Goal: Book appointment/travel/reservation

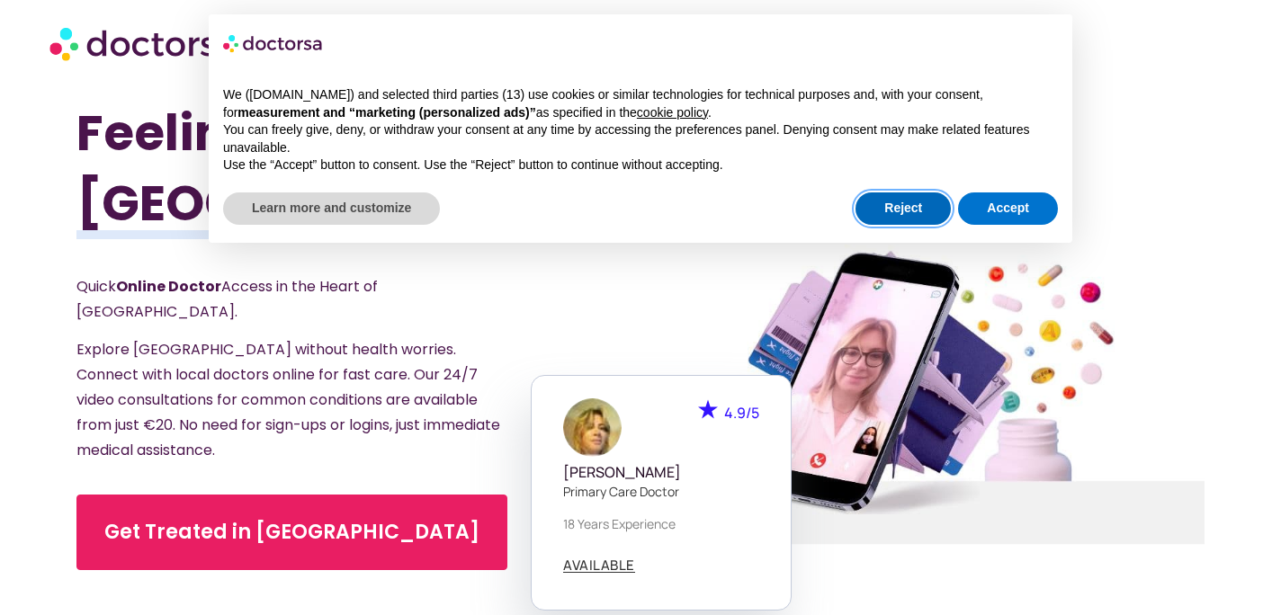
click at [916, 213] on button "Reject" at bounding box center [902, 208] width 95 height 32
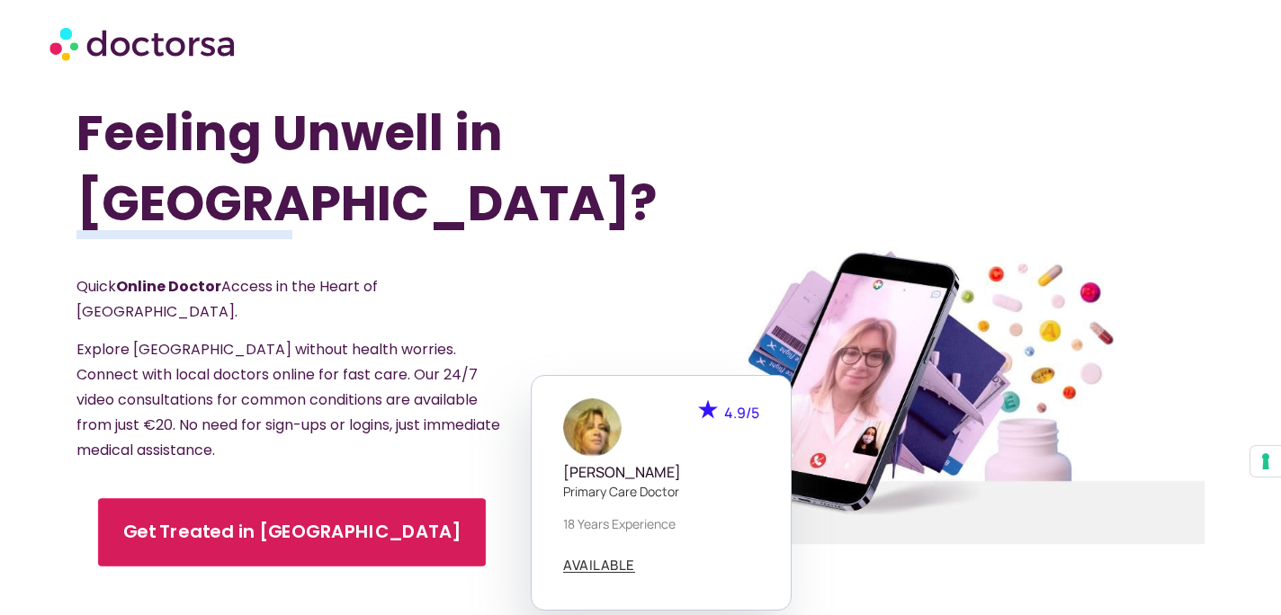
click at [200, 519] on span "Get Treated in Paris" at bounding box center [291, 532] width 337 height 26
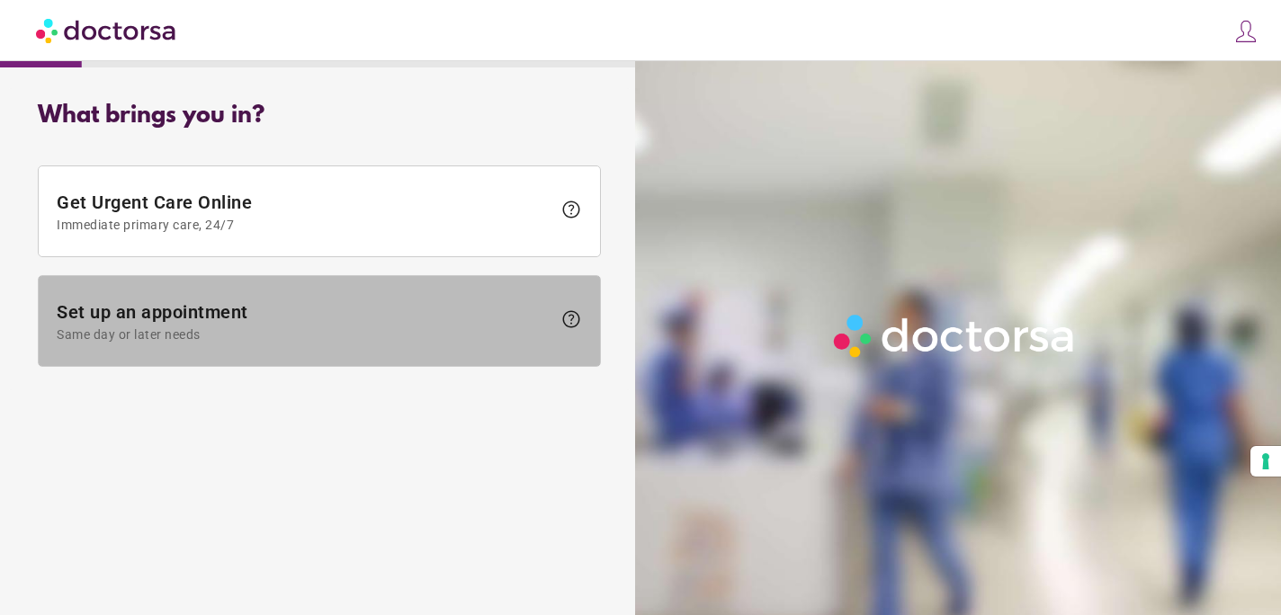
click at [294, 317] on span "Set up an appointment Same day or later needs" at bounding box center [304, 321] width 495 height 40
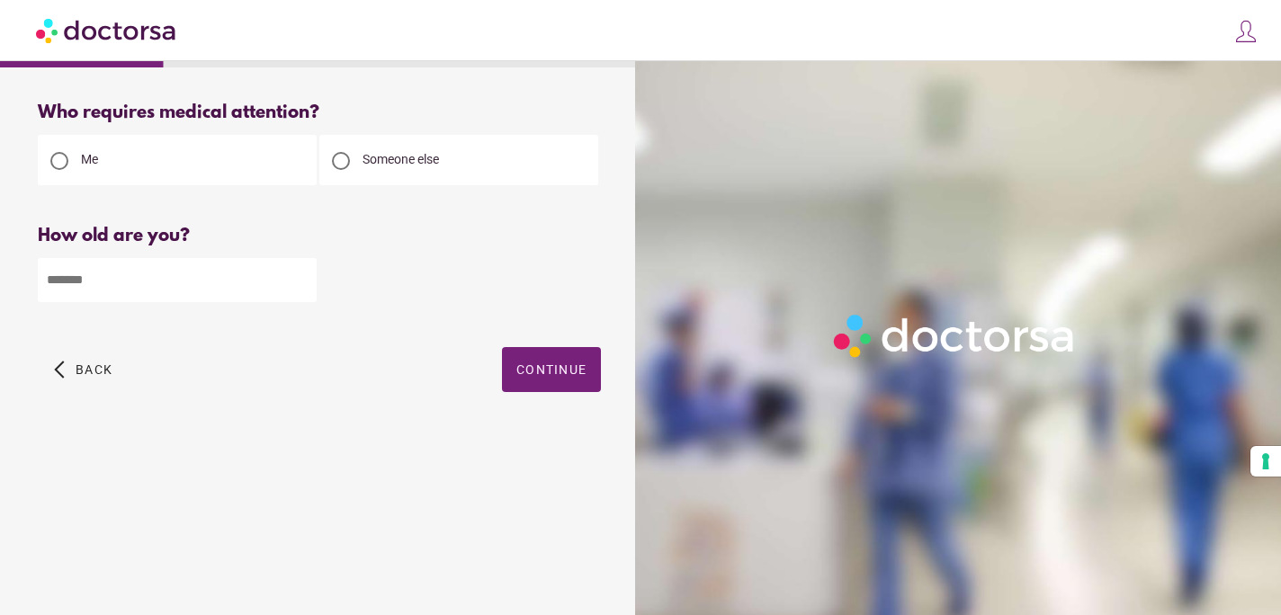
click at [408, 163] on span "Someone else" at bounding box center [400, 159] width 76 height 14
click at [193, 294] on input "number" at bounding box center [177, 280] width 279 height 44
type input "**"
click at [542, 373] on span "Continue" at bounding box center [551, 369] width 70 height 14
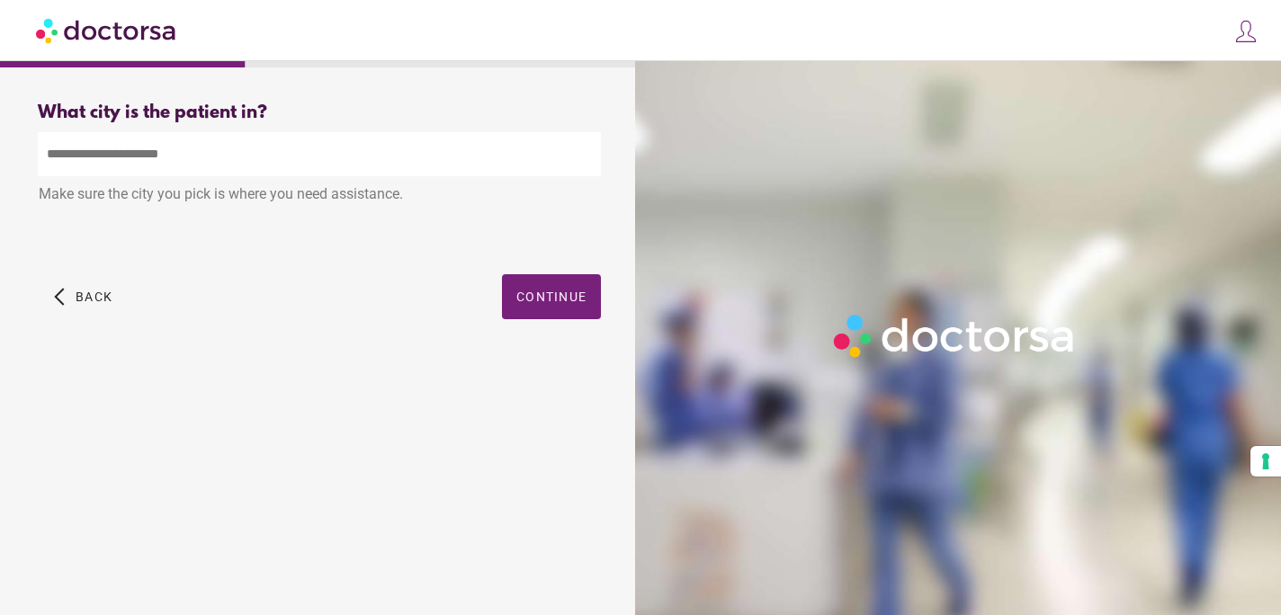
click at [387, 163] on input "text" at bounding box center [319, 154] width 563 height 44
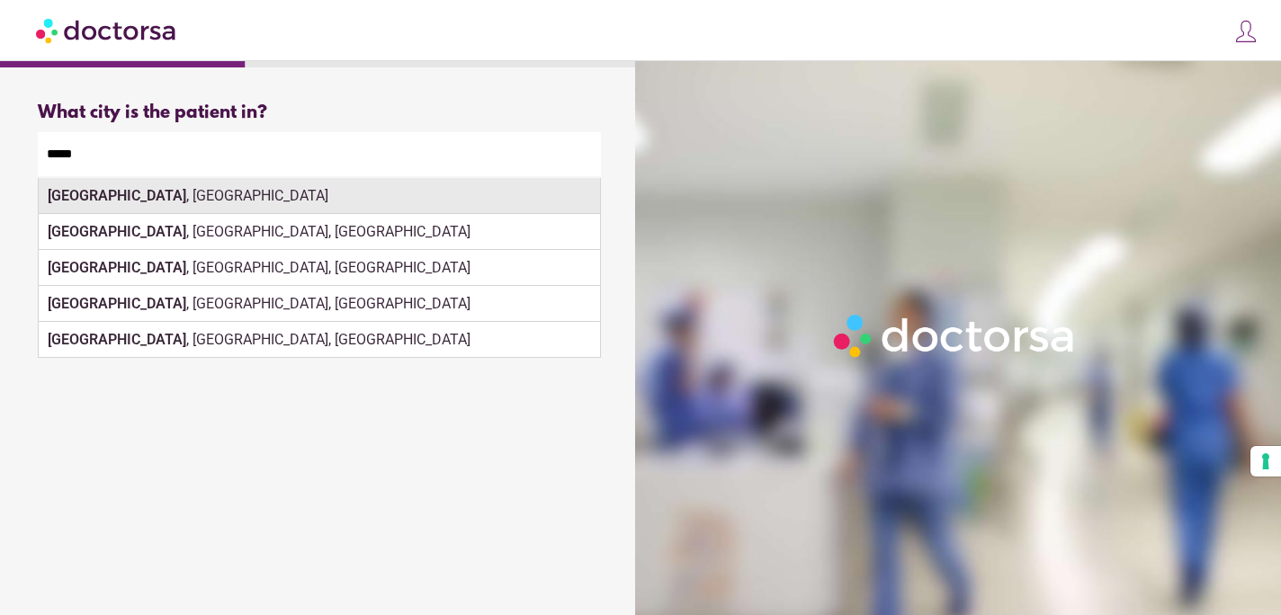
click at [81, 188] on div "[GEOGRAPHIC_DATA] , [GEOGRAPHIC_DATA]" at bounding box center [319, 196] width 561 height 36
type input "**********"
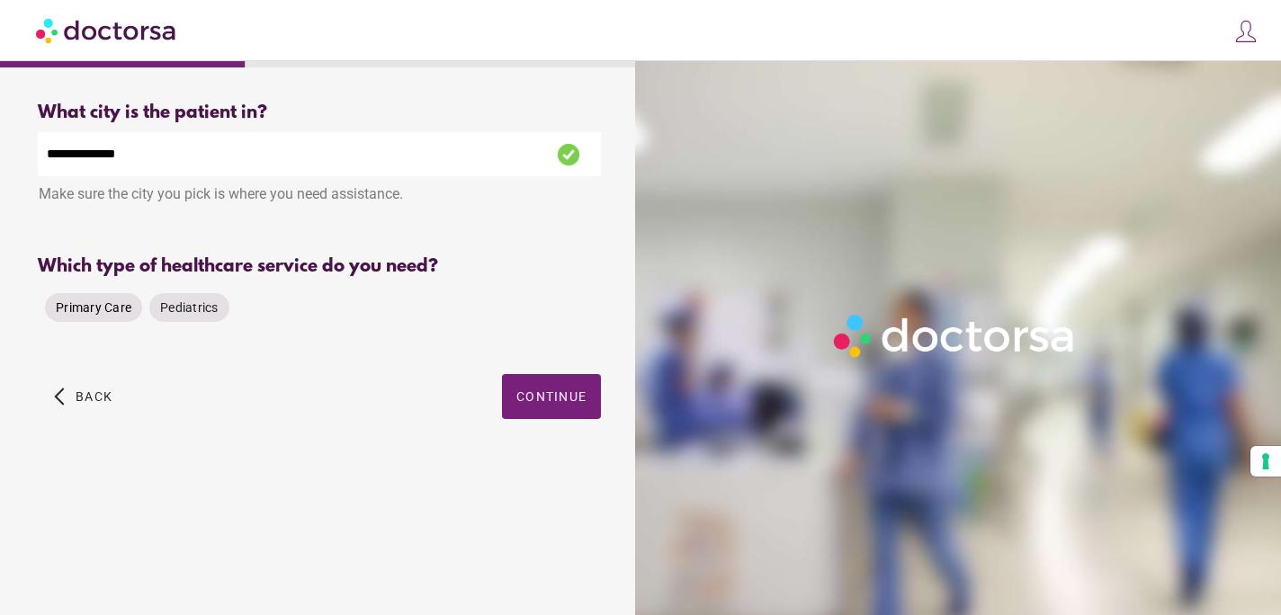
click at [90, 317] on span "Primary Care" at bounding box center [94, 308] width 76 height 18
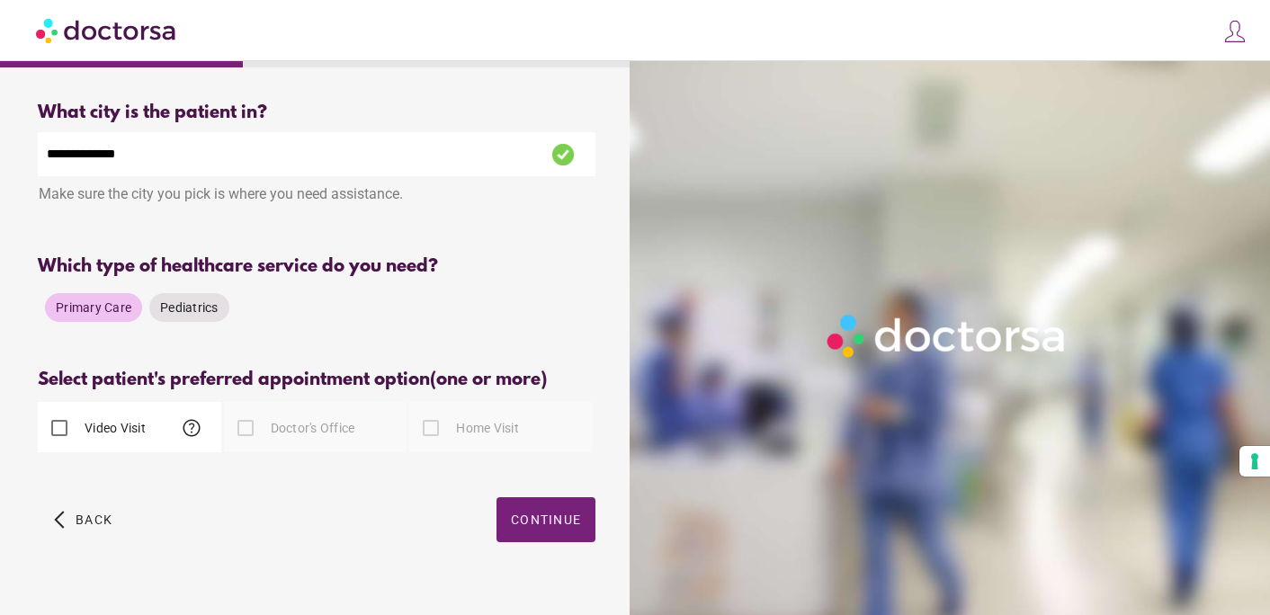
click at [88, 431] on label "Video Visit" at bounding box center [113, 428] width 65 height 18
click at [535, 530] on span "button" at bounding box center [545, 519] width 99 height 45
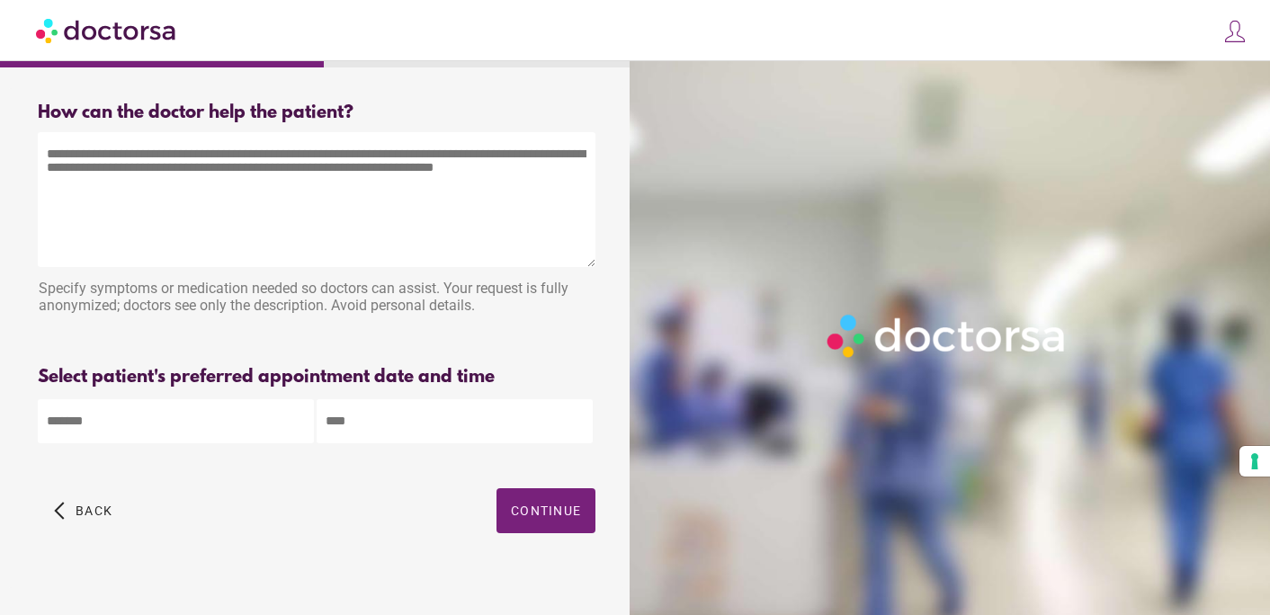
scroll to position [20, 0]
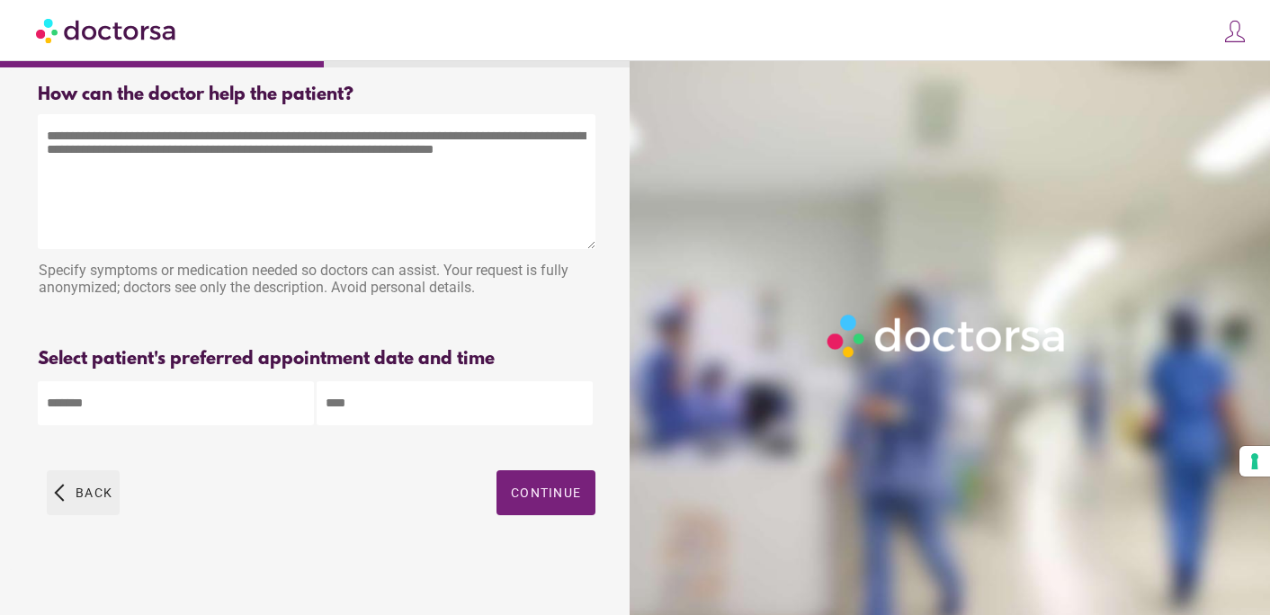
click at [86, 493] on span "Back" at bounding box center [94, 493] width 37 height 14
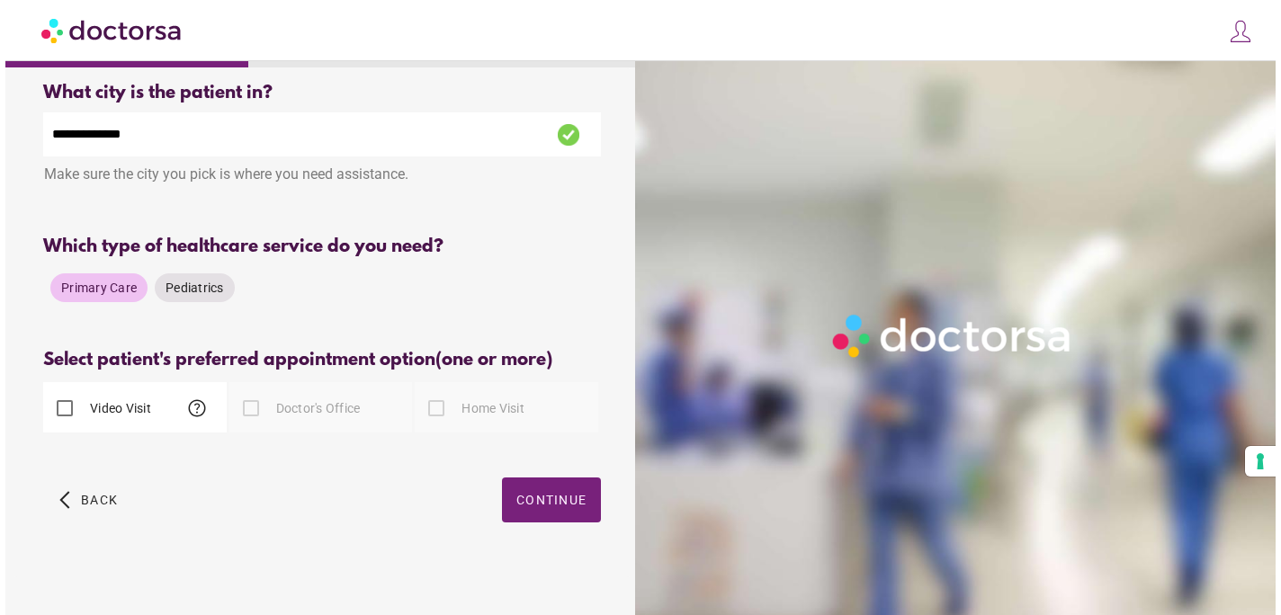
scroll to position [0, 0]
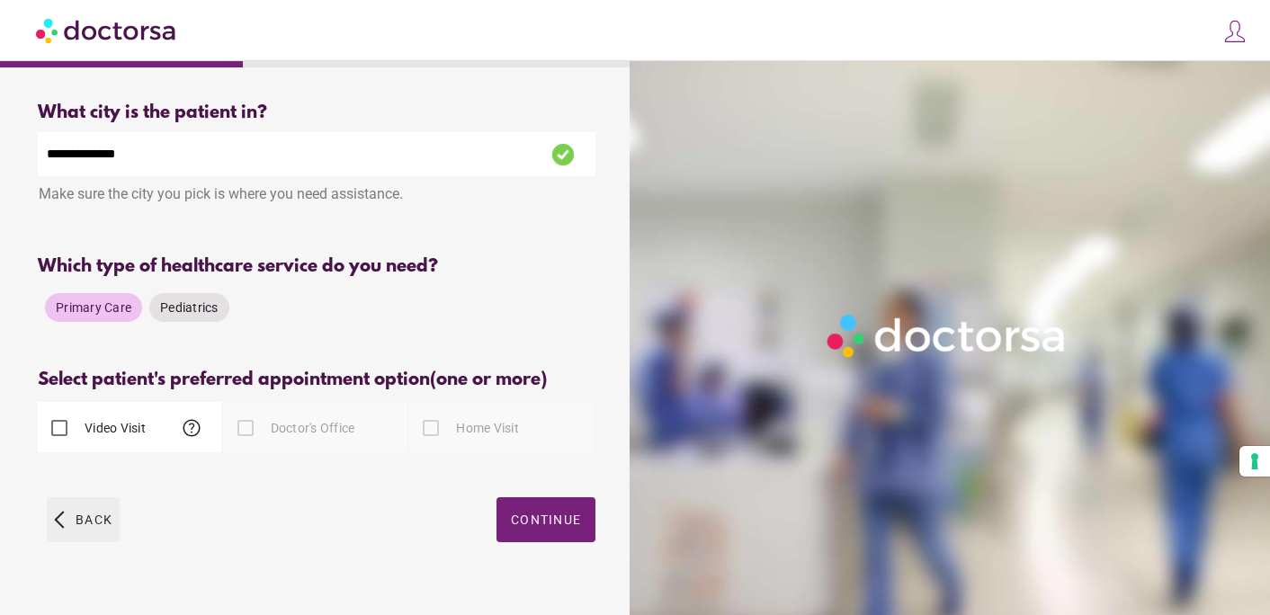
click at [83, 522] on span "Back" at bounding box center [94, 520] width 37 height 14
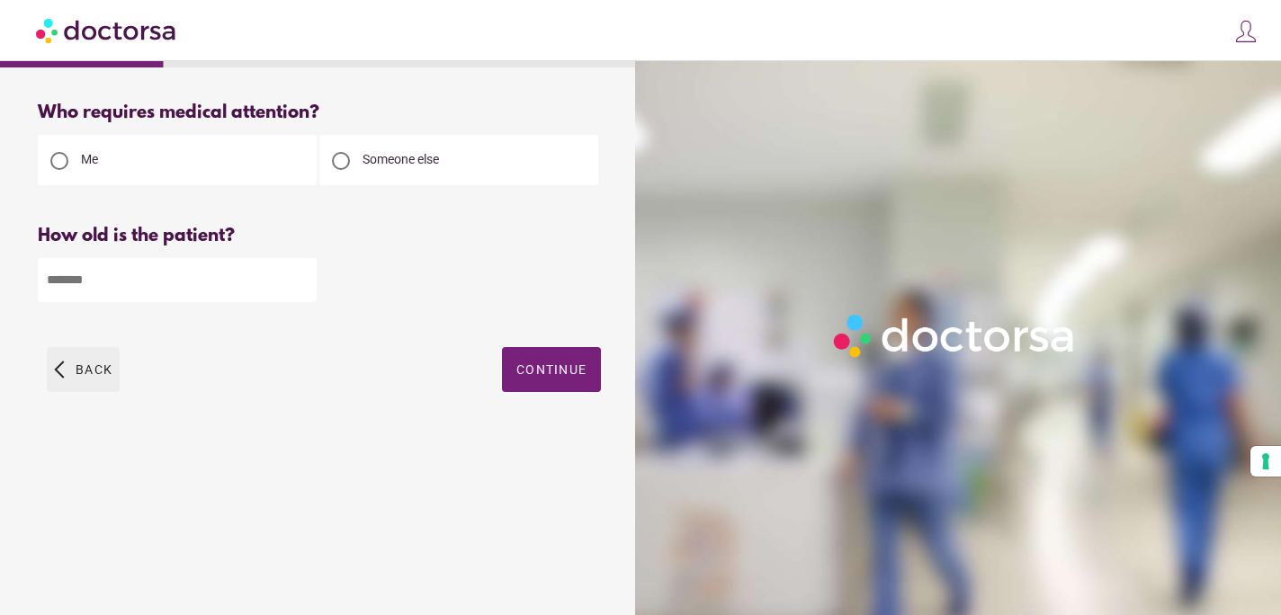
click at [90, 371] on span "Back" at bounding box center [94, 369] width 37 height 14
